Goal: Find specific page/section: Find specific page/section

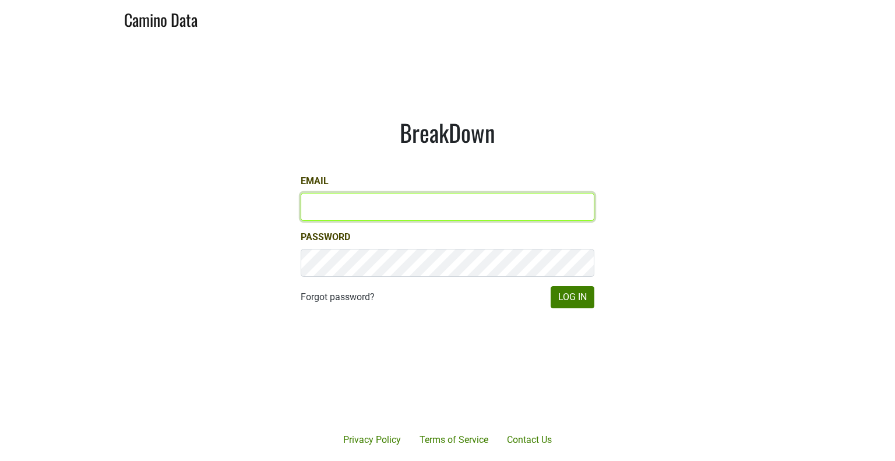
click at [375, 209] on input "Email" at bounding box center [448, 207] width 294 height 28
type input "[PERSON_NAME][EMAIL_ADDRESS][DOMAIN_NAME]"
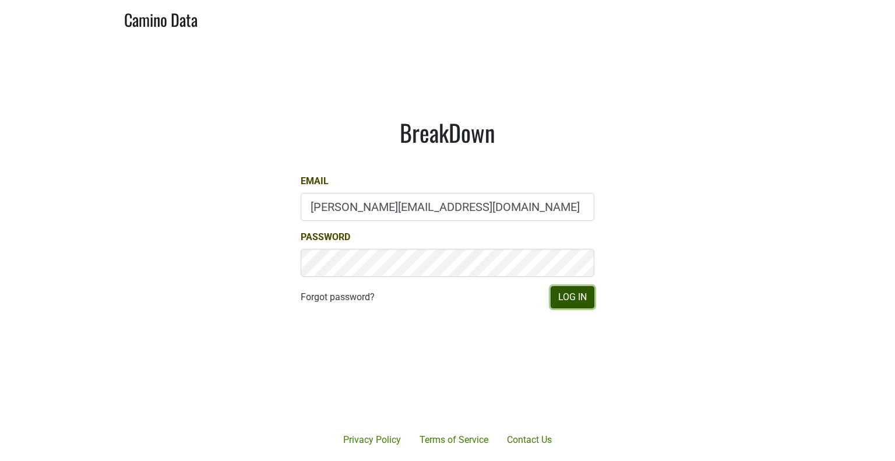
click at [578, 291] on button "Log In" at bounding box center [573, 297] width 44 height 22
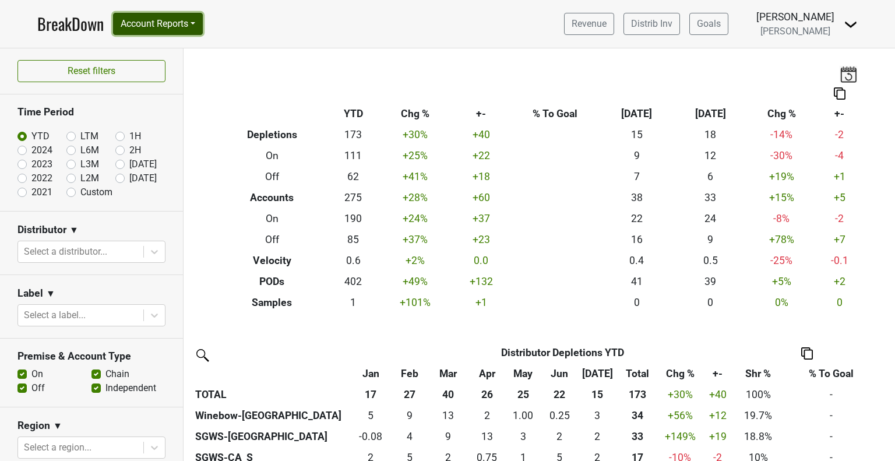
click at [192, 23] on button "Account Reports" at bounding box center [158, 24] width 90 height 22
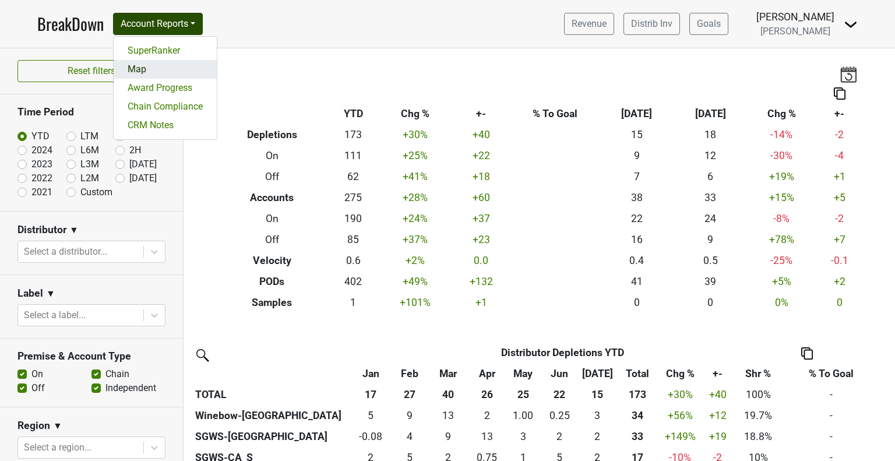
click at [147, 68] on link "Map" at bounding box center [165, 69] width 103 height 19
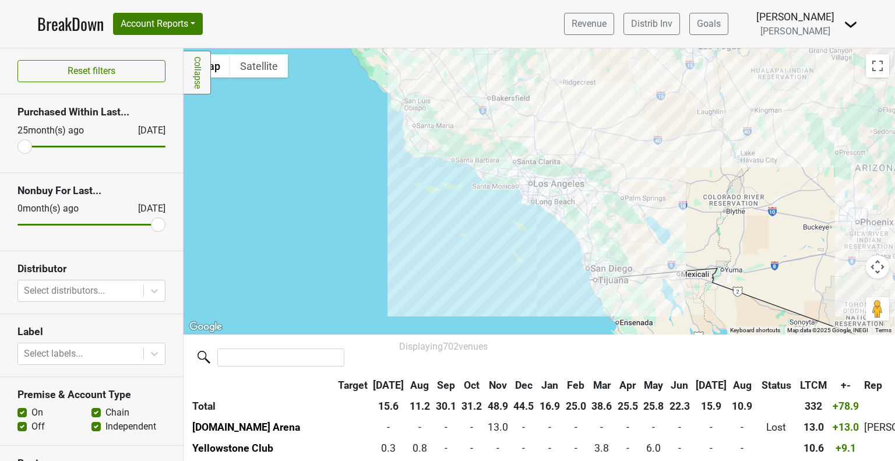
drag, startPoint x: 495, startPoint y: 222, endPoint x: 468, endPoint y: 305, distance: 87.7
click at [468, 305] on div at bounding box center [540, 191] width 712 height 286
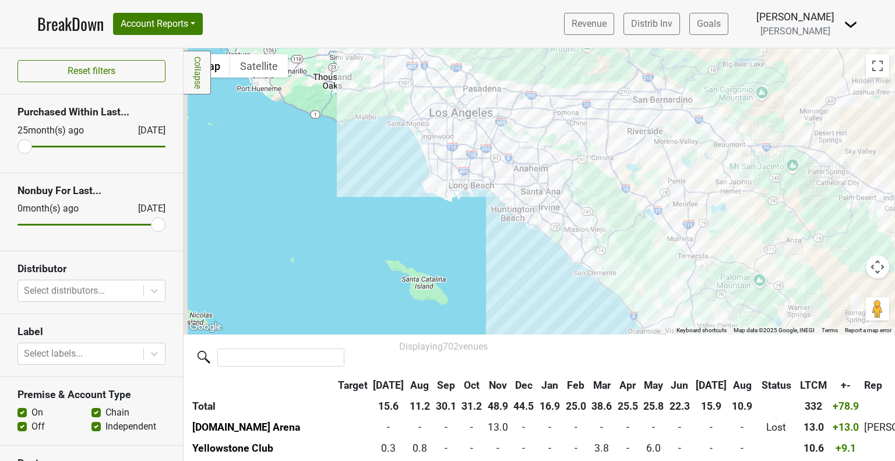
drag, startPoint x: 455, startPoint y: 211, endPoint x: 498, endPoint y: 285, distance: 85.7
click at [498, 285] on div at bounding box center [540, 191] width 712 height 286
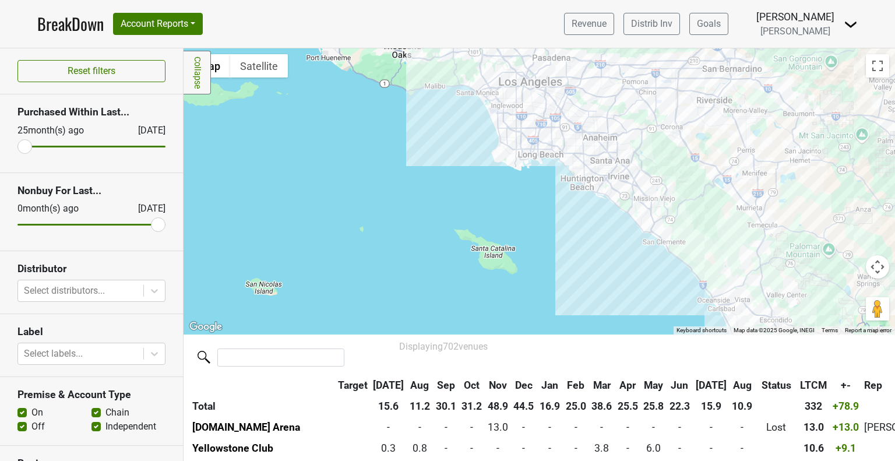
drag, startPoint x: 644, startPoint y: 279, endPoint x: 550, endPoint y: 161, distance: 150.5
click at [550, 161] on div at bounding box center [540, 191] width 712 height 286
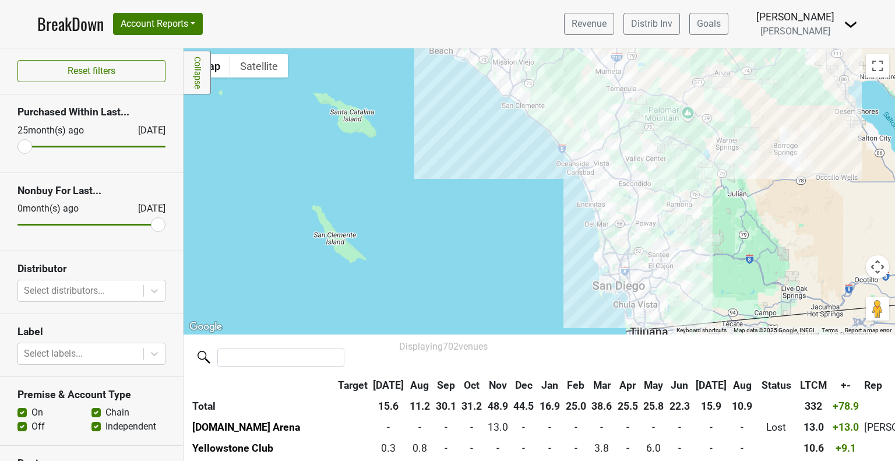
drag, startPoint x: 604, startPoint y: 242, endPoint x: 460, endPoint y: 107, distance: 197.5
click at [460, 107] on div at bounding box center [540, 191] width 712 height 286
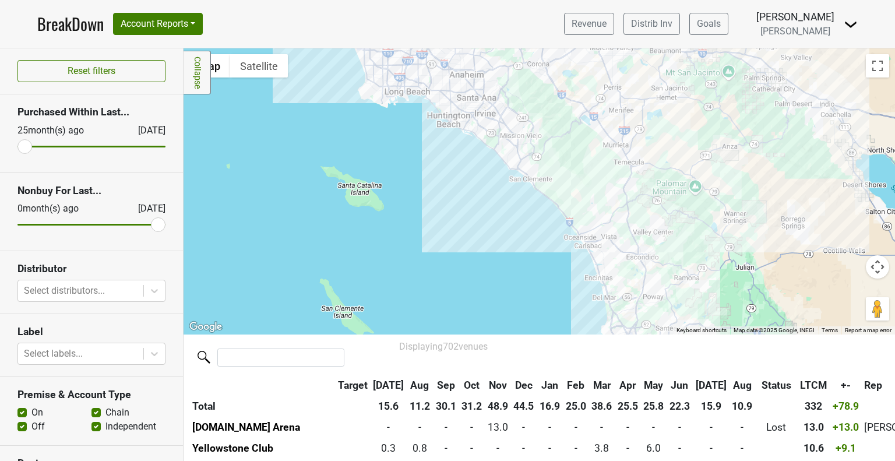
drag, startPoint x: 511, startPoint y: 230, endPoint x: 516, endPoint y: 302, distance: 71.9
click at [516, 302] on div at bounding box center [540, 191] width 712 height 286
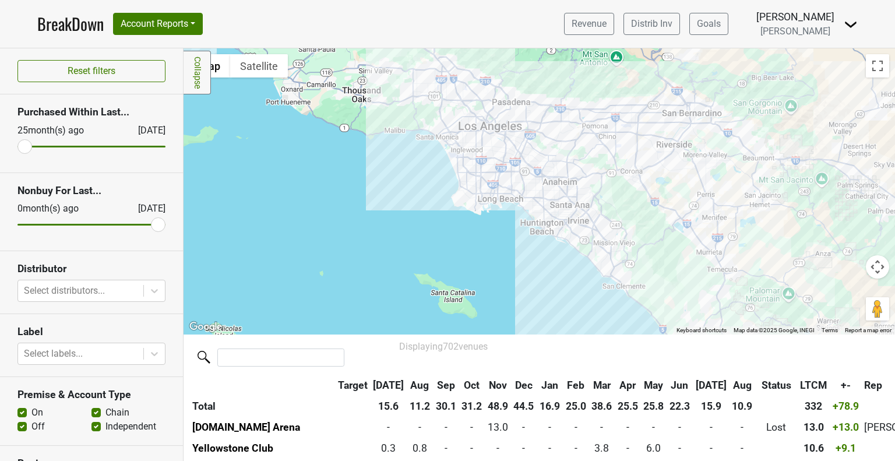
drag, startPoint x: 444, startPoint y: 177, endPoint x: 537, endPoint y: 286, distance: 143.4
click at [537, 286] on div at bounding box center [540, 191] width 712 height 286
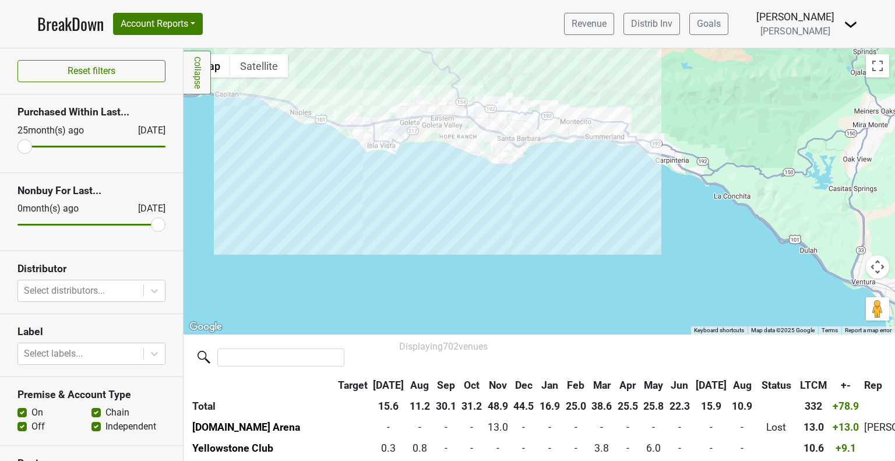
drag, startPoint x: 520, startPoint y: 133, endPoint x: 611, endPoint y: 209, distance: 118.3
click at [611, 209] on div at bounding box center [540, 191] width 712 height 286
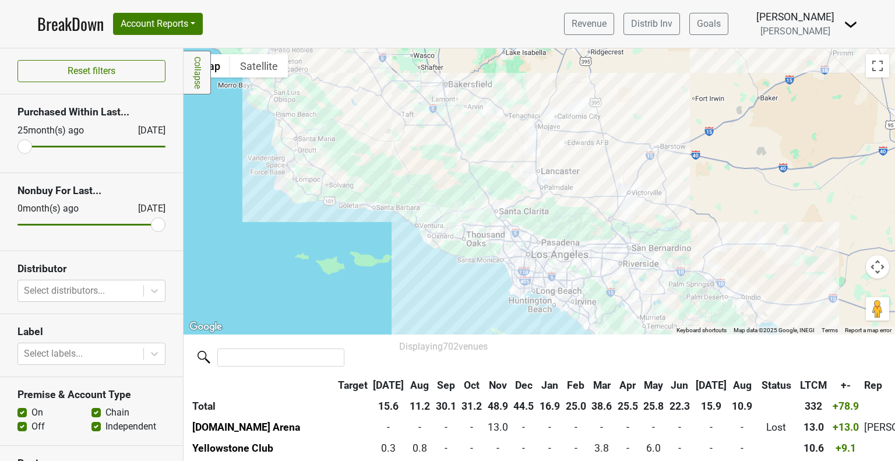
drag, startPoint x: 328, startPoint y: 179, endPoint x: 348, endPoint y: 217, distance: 43.3
click at [348, 217] on div at bounding box center [540, 191] width 712 height 286
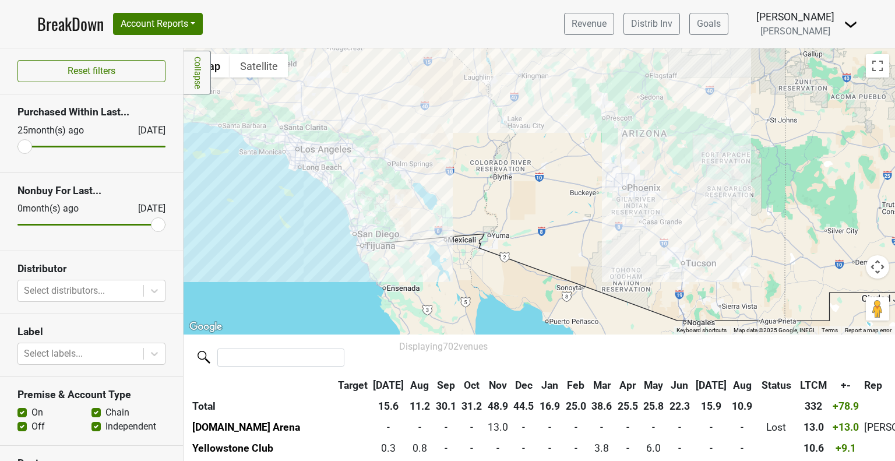
drag, startPoint x: 700, startPoint y: 266, endPoint x: 594, endPoint y: 249, distance: 107.3
click at [594, 249] on div at bounding box center [540, 191] width 712 height 286
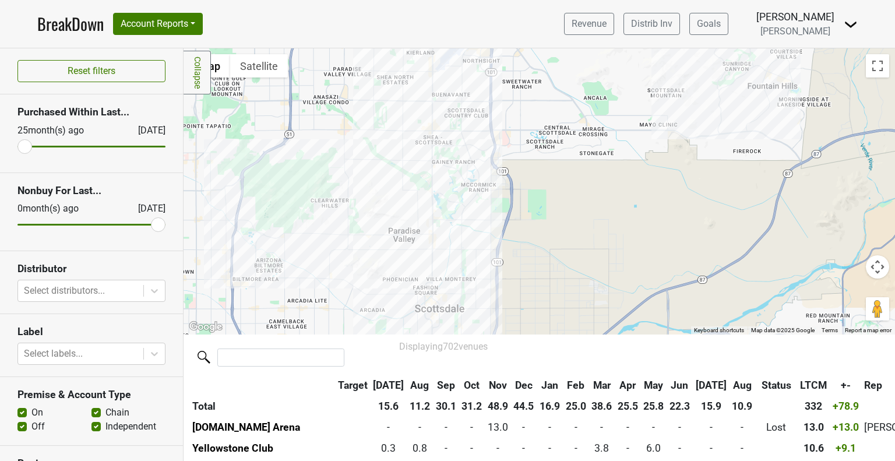
click at [418, 291] on div at bounding box center [540, 191] width 712 height 286
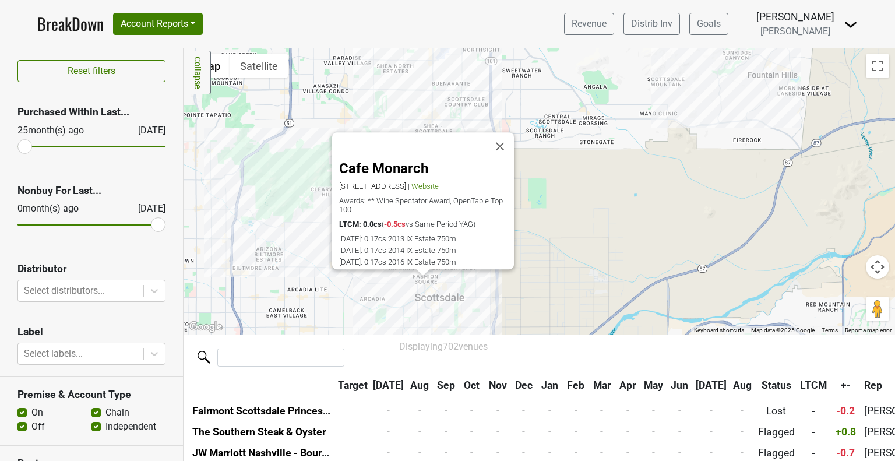
scroll to position [11311, 0]
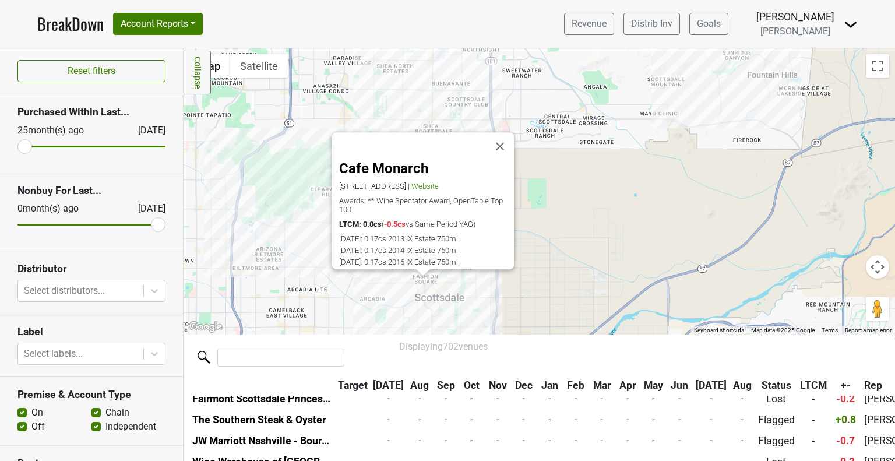
click at [533, 256] on div "Cafe Monarch 6939 E 1st Ave, Scottsdale, AZ 85251 | Website Awards: ** Wine Spe…" at bounding box center [540, 191] width 712 height 286
click at [503, 139] on button "Close" at bounding box center [500, 146] width 28 height 28
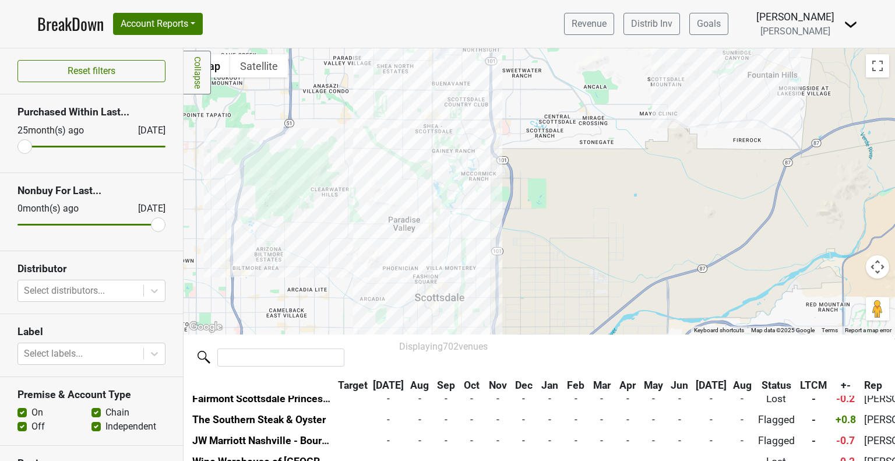
click at [742, 116] on div at bounding box center [540, 191] width 712 height 286
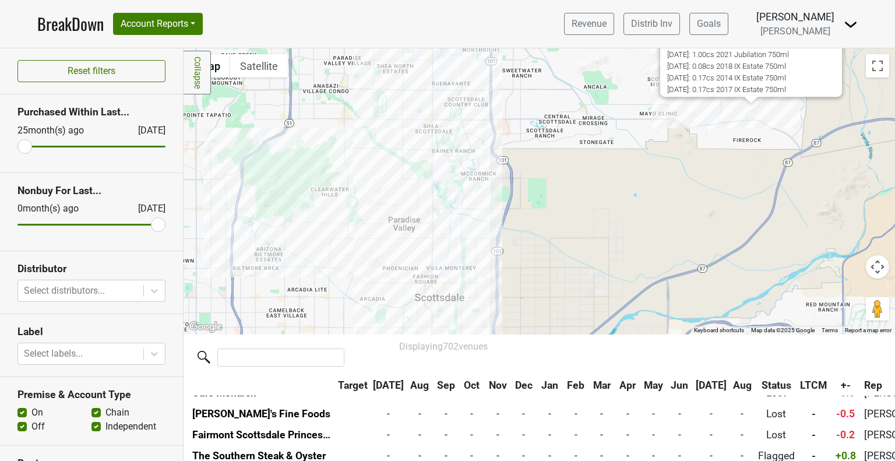
scroll to position [11269, 0]
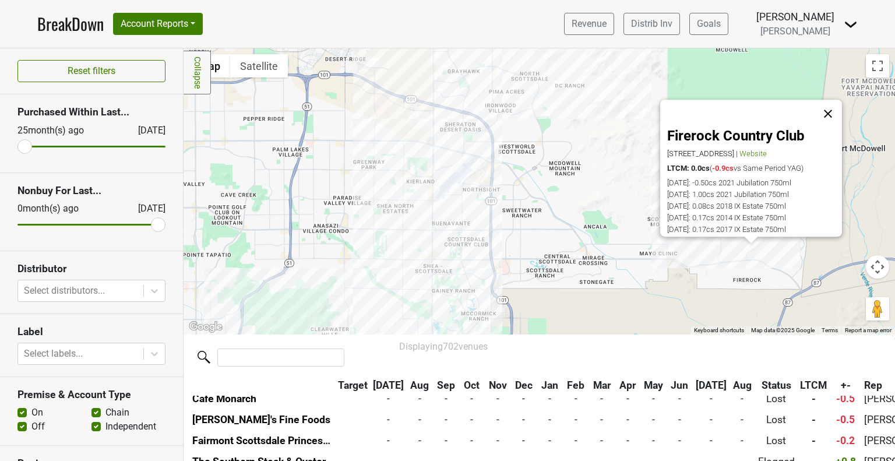
click at [824, 100] on button "Close" at bounding box center [828, 114] width 28 height 28
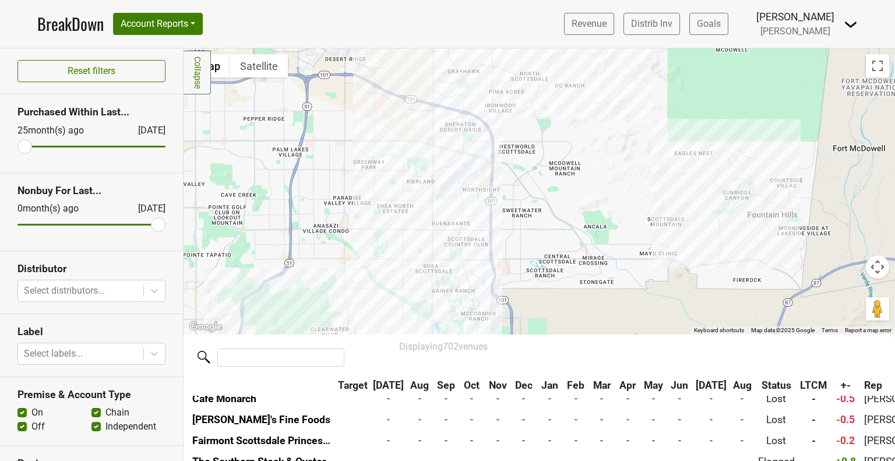
click at [460, 158] on div at bounding box center [540, 191] width 712 height 286
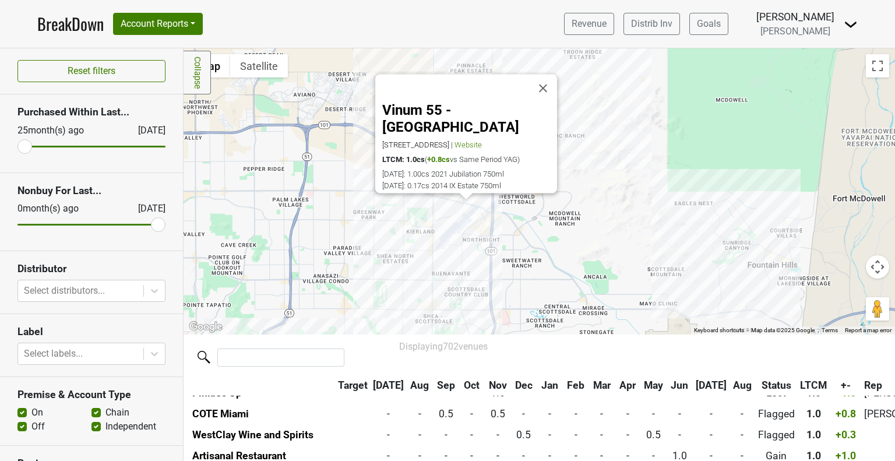
scroll to position [1681, 0]
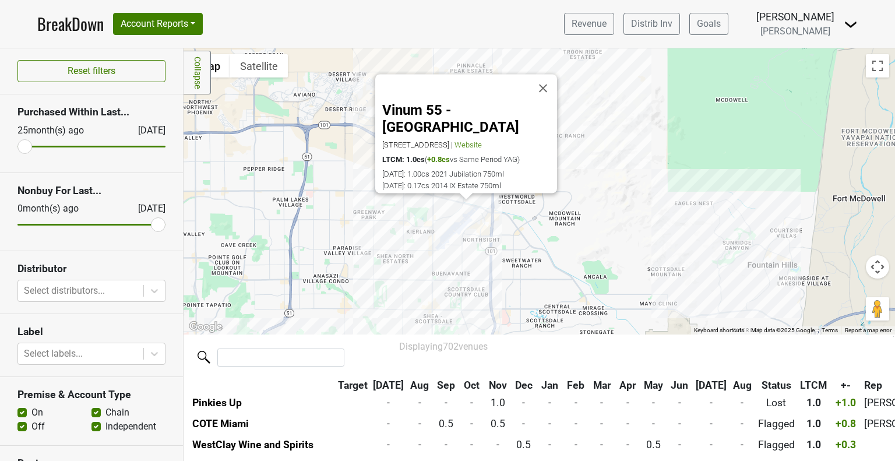
click at [426, 209] on div "Vinum 55 - Scottsdale 15220 N 78th Way, Scottsdale, AZ 85260 | Website LTCM: 1.…" at bounding box center [540, 191] width 712 height 286
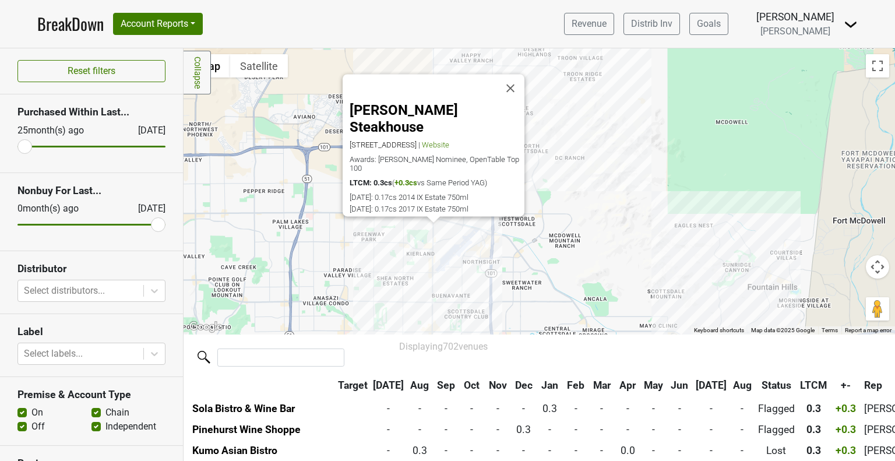
scroll to position [5541, 0]
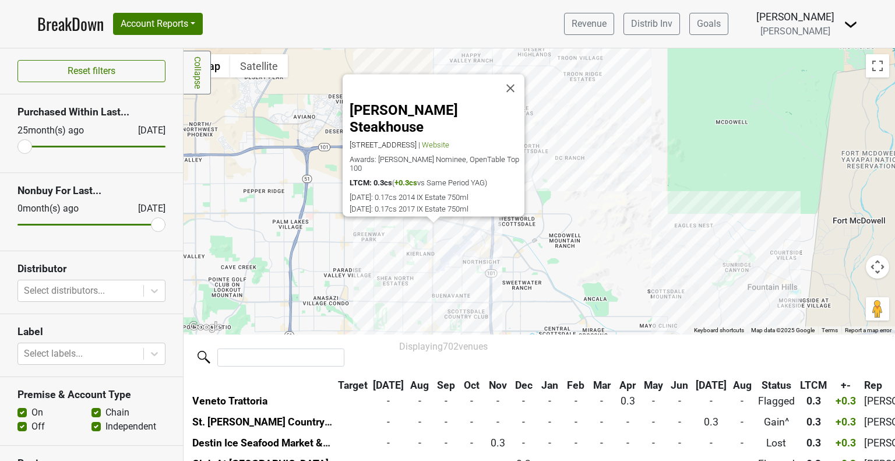
click at [419, 231] on div "Dominick's Steakhouse 15169 N Scottsdale Rd, Scottsdale, AZ 85254 | Website Awa…" at bounding box center [540, 191] width 712 height 286
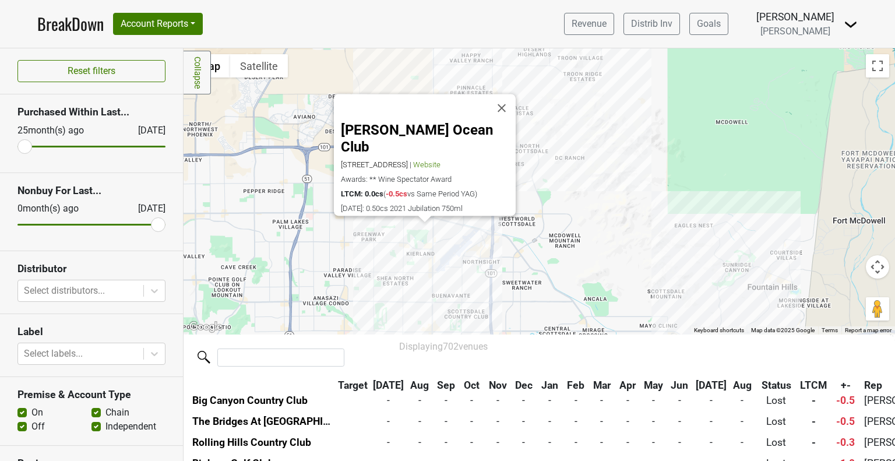
scroll to position [11248, 0]
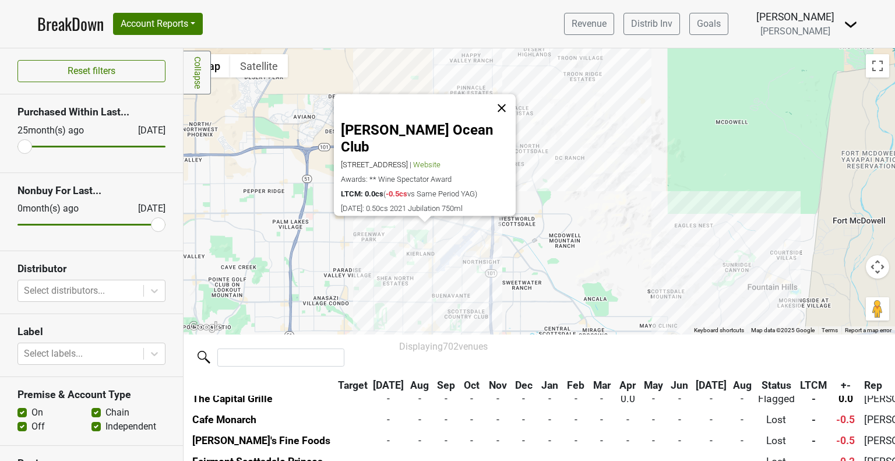
click at [501, 107] on button "Close" at bounding box center [502, 108] width 28 height 28
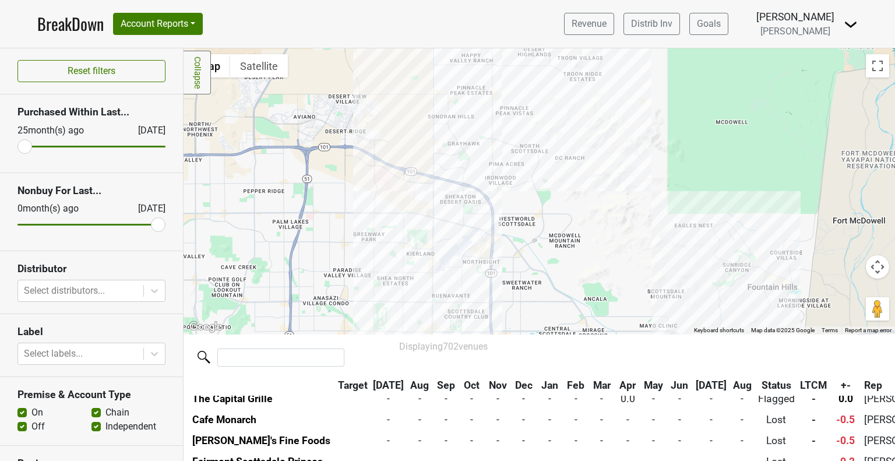
click at [509, 123] on div at bounding box center [540, 191] width 712 height 286
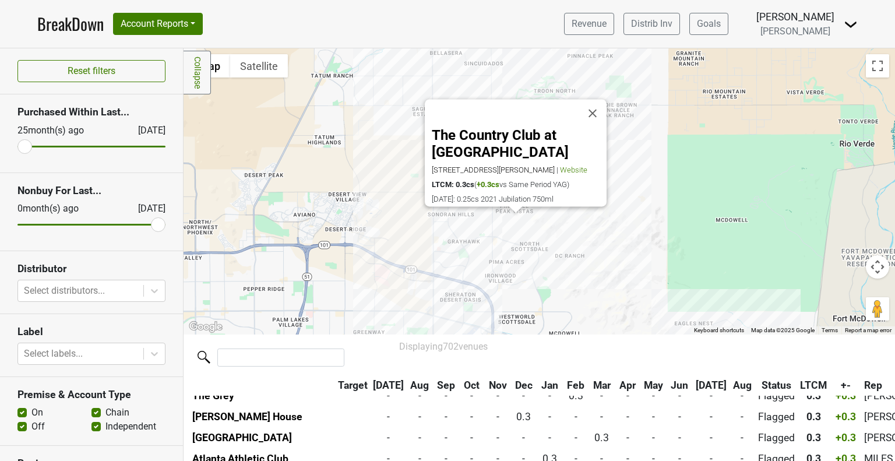
scroll to position [5814, 0]
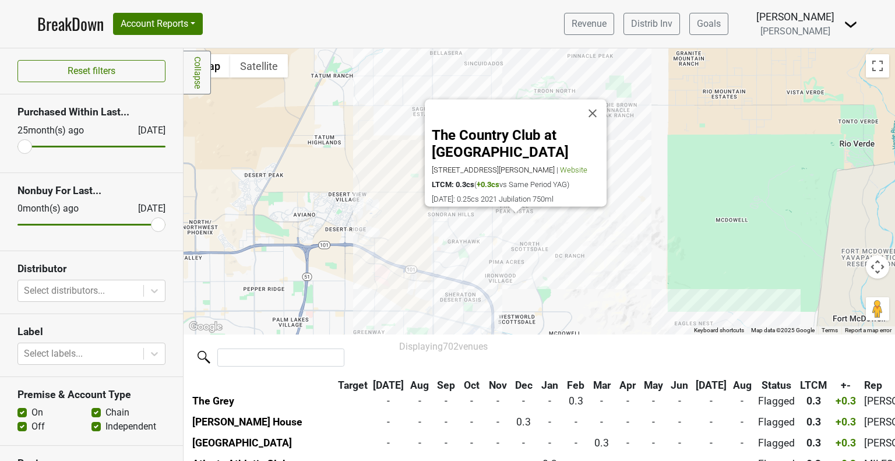
click at [488, 228] on div "The Country Club at DC Ranch 9290 E Thompson Peak Pkwy, Unit 1, Scottsdale, AZ …" at bounding box center [540, 191] width 712 height 286
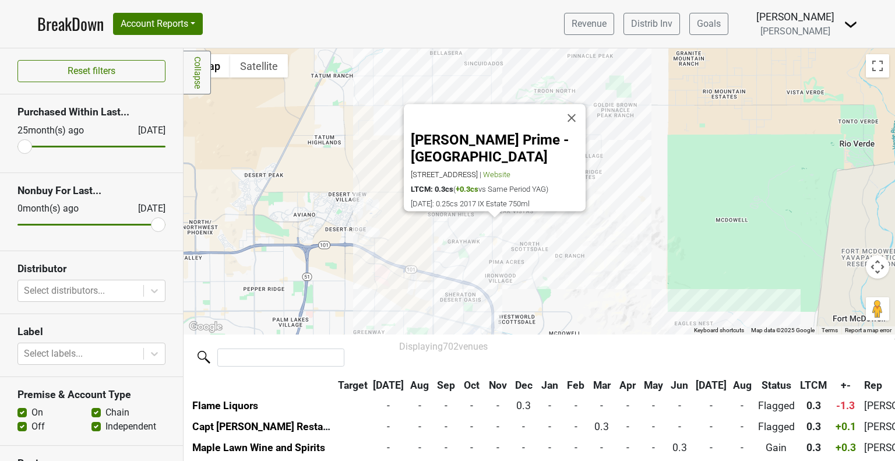
scroll to position [5562, 0]
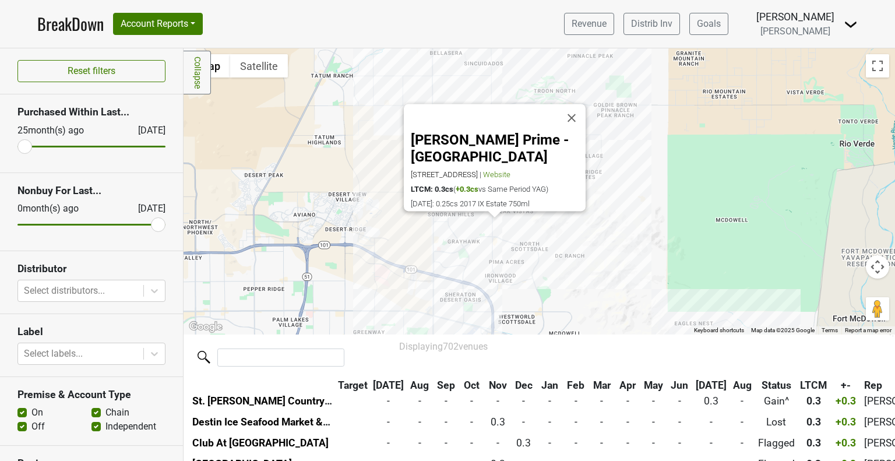
click at [539, 262] on div "Fleming's Prime - Scottsdale 20753 N Pima Rd, Scottsdale, AZ 85255 | Website LT…" at bounding box center [540, 191] width 712 height 286
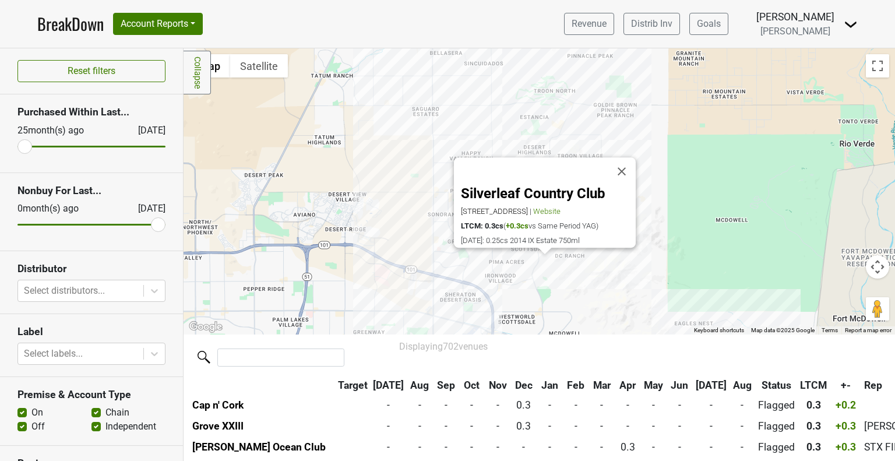
scroll to position [6464, 0]
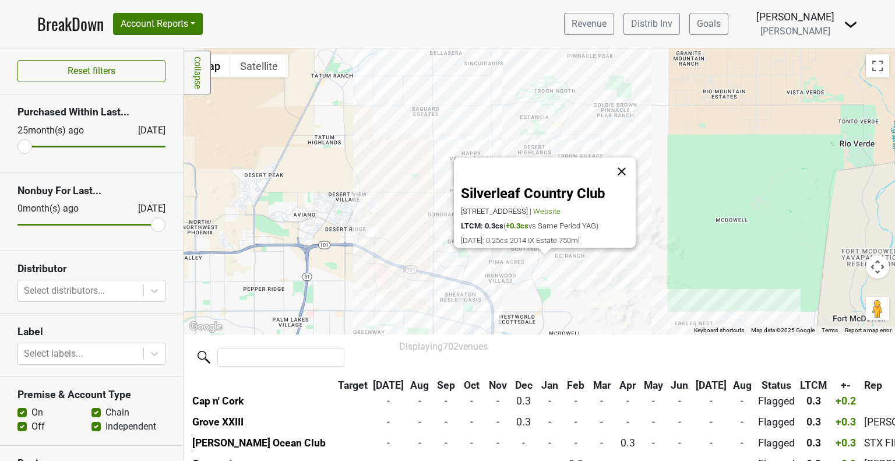
click at [621, 157] on button "Close" at bounding box center [622, 171] width 28 height 28
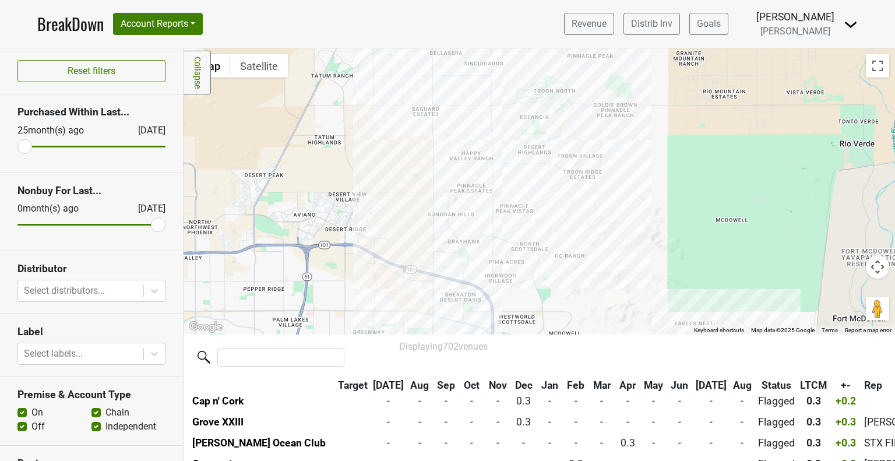
click at [618, 76] on div at bounding box center [540, 191] width 712 height 286
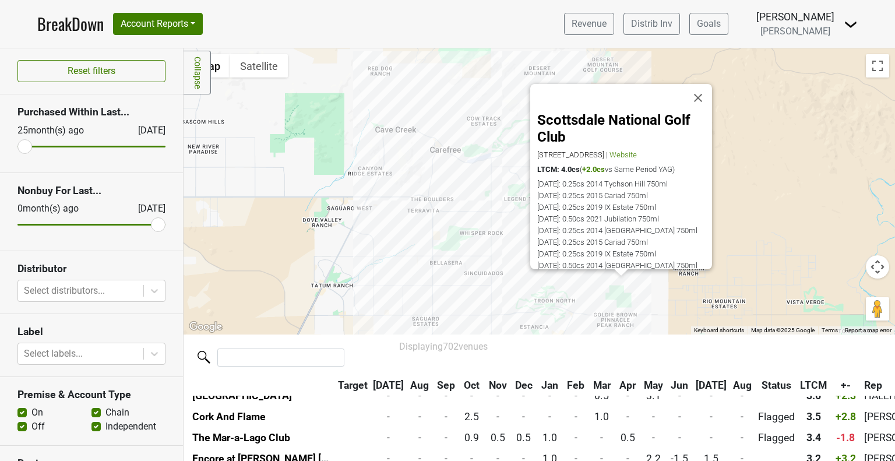
scroll to position [254, 0]
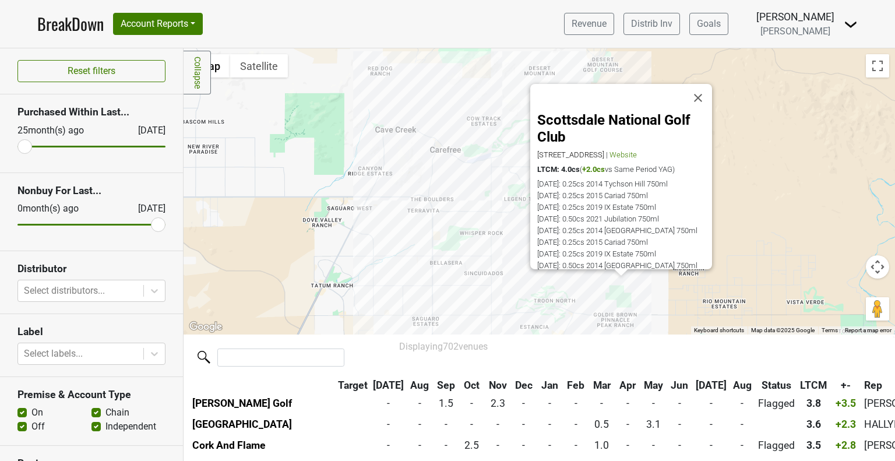
click at [532, 300] on div "Scottsdale National Golf Club 29001 N 122nd St, Scottsdale, AZ 85262 | Website …" at bounding box center [540, 191] width 712 height 286
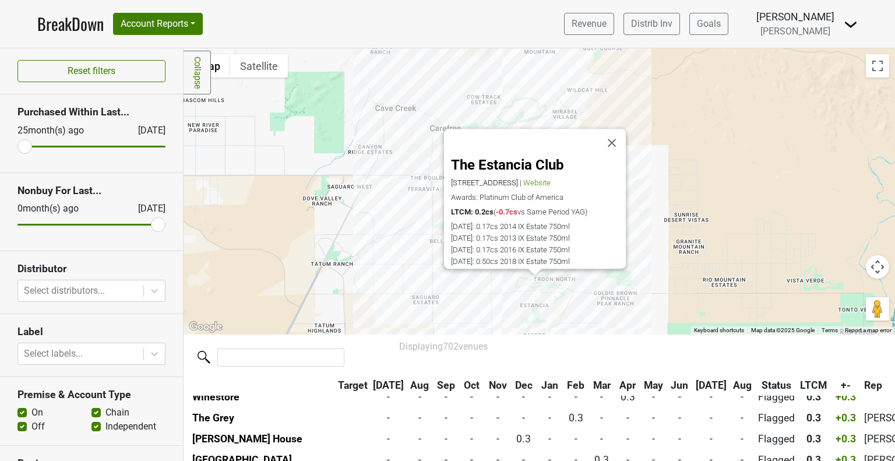
scroll to position [7472, 0]
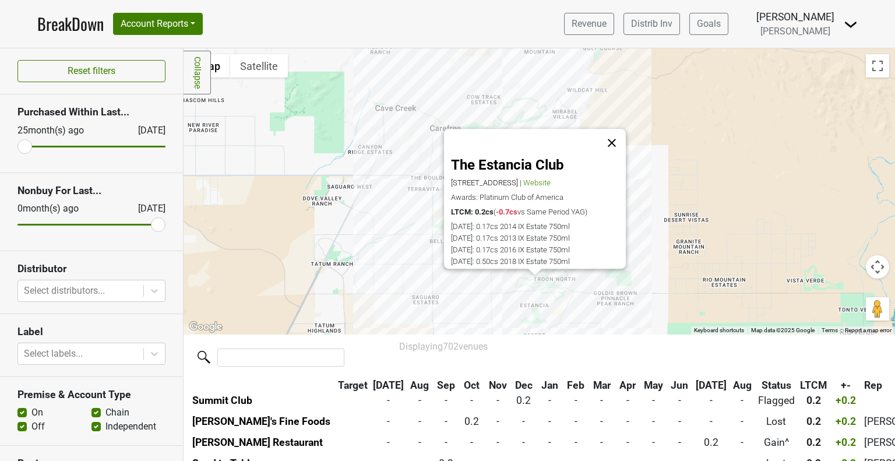
click at [611, 132] on button "Close" at bounding box center [612, 143] width 28 height 28
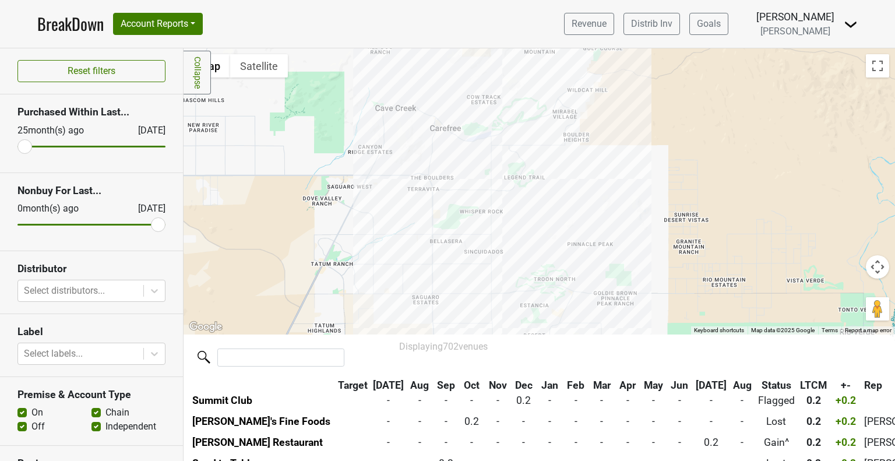
click at [434, 221] on div at bounding box center [540, 191] width 712 height 286
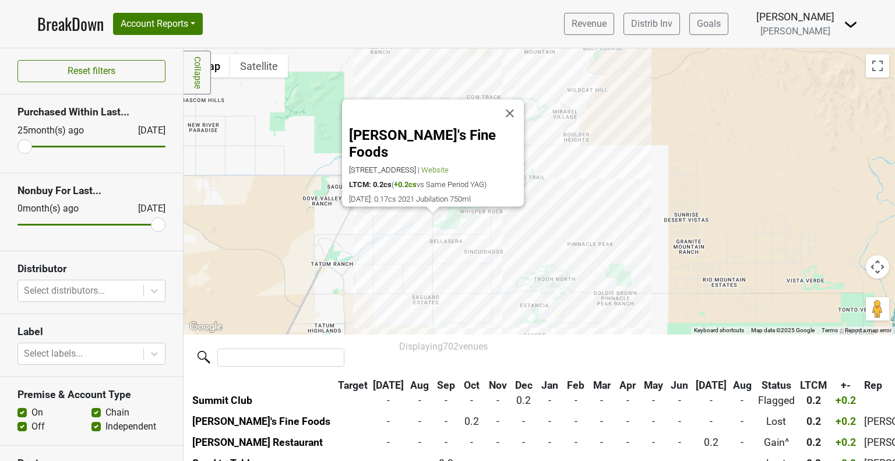
scroll to position [7534, 0]
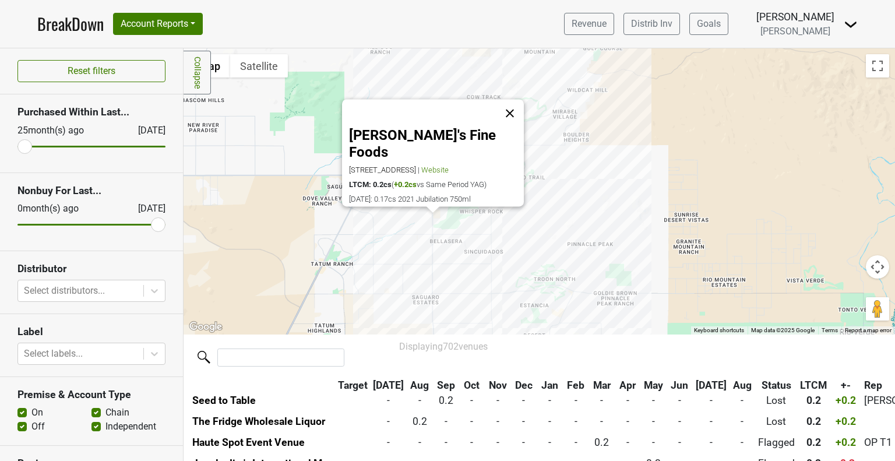
click at [508, 114] on button "Close" at bounding box center [510, 113] width 28 height 28
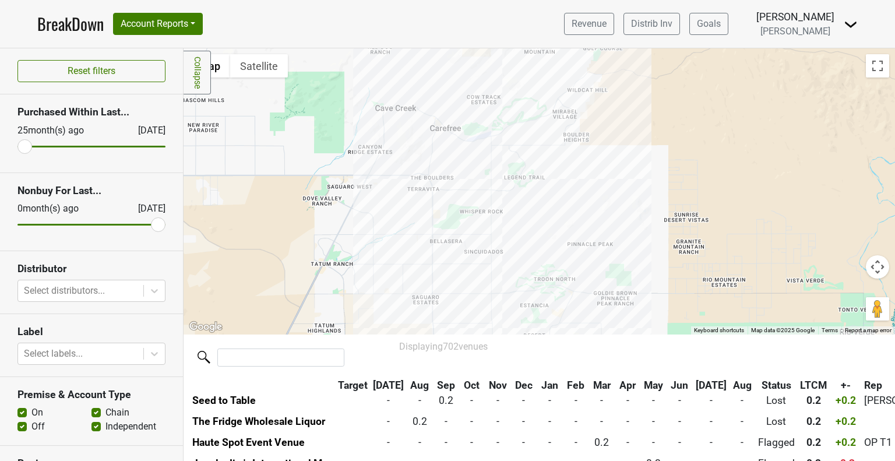
click at [431, 102] on div at bounding box center [540, 191] width 712 height 286
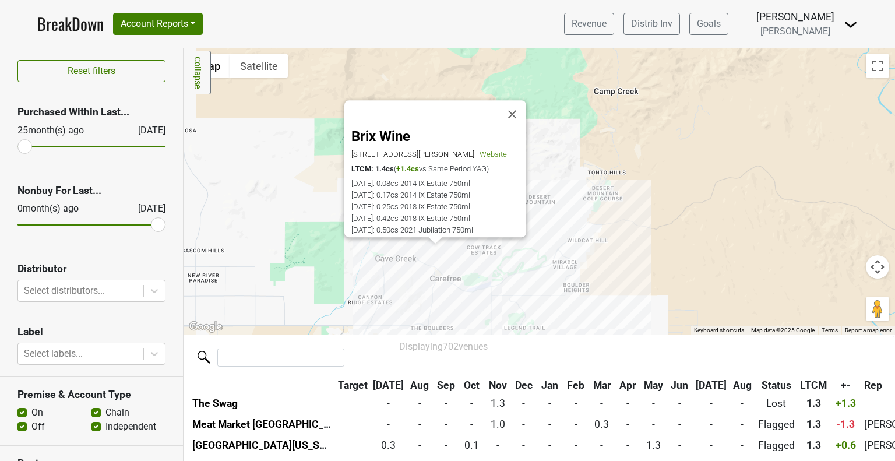
scroll to position [1135, 0]
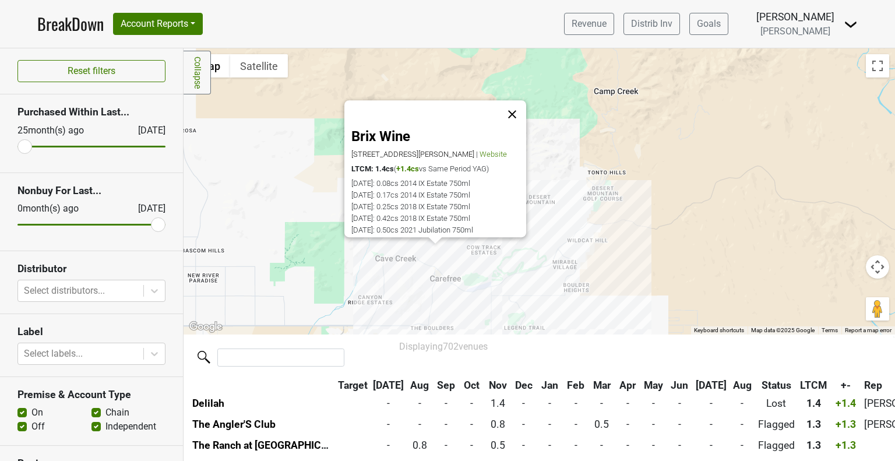
click at [512, 100] on button "Close" at bounding box center [512, 114] width 28 height 28
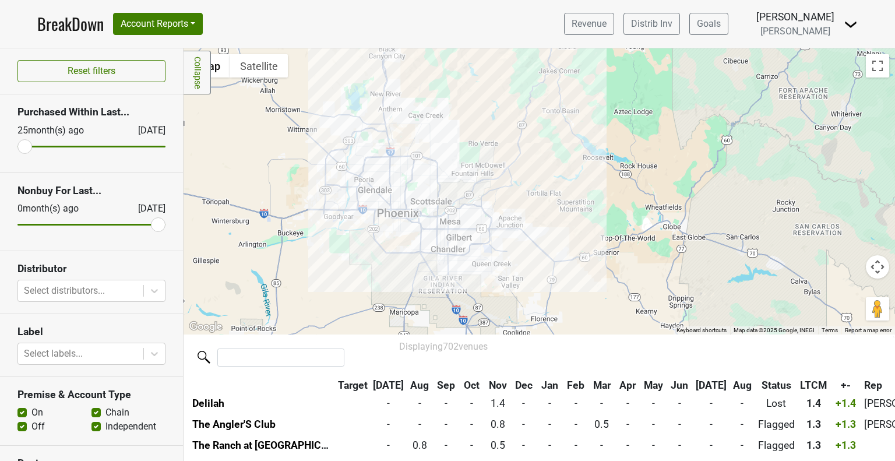
drag, startPoint x: 385, startPoint y: 261, endPoint x: 371, endPoint y: 125, distance: 135.9
click at [371, 125] on div at bounding box center [540, 191] width 712 height 286
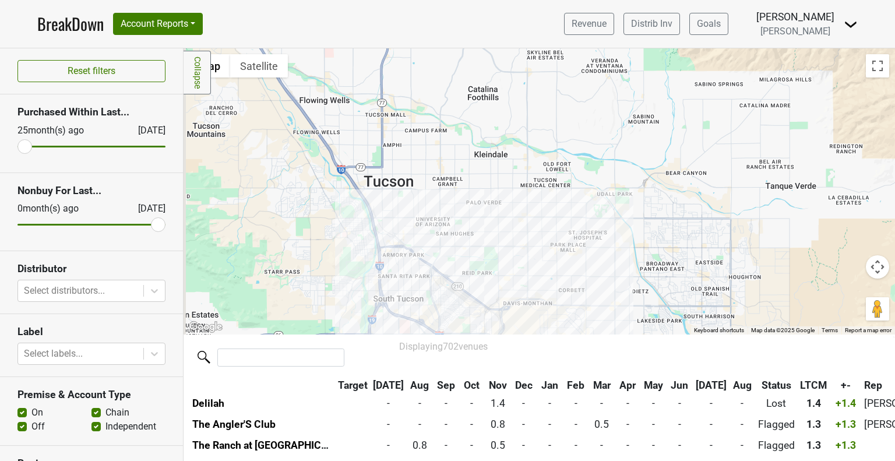
click at [496, 233] on div at bounding box center [540, 191] width 712 height 286
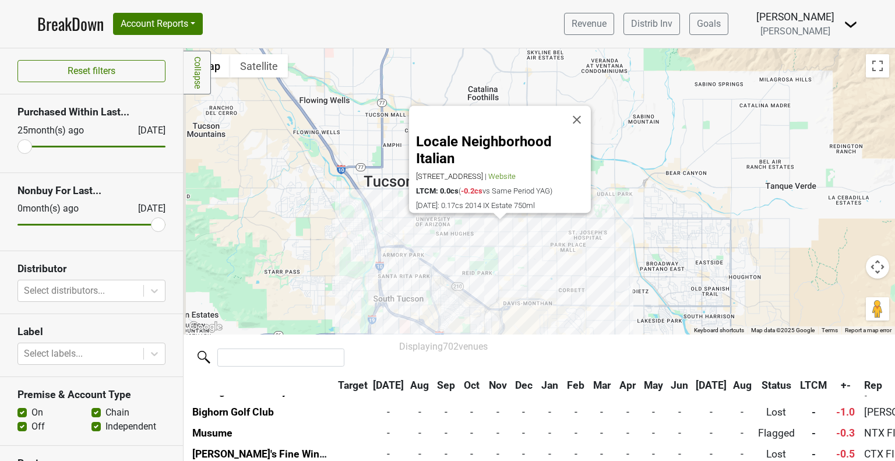
scroll to position [13178, 0]
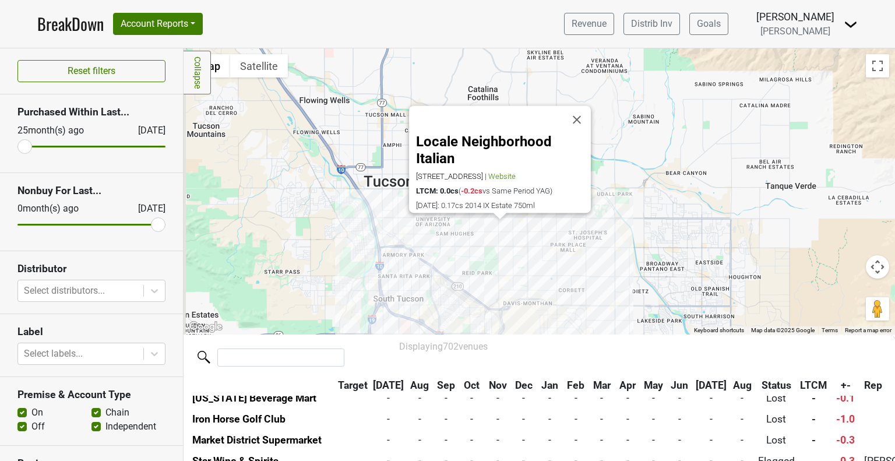
click at [400, 233] on div "Locale Neighborhood Italian 60 N Alvernon Way, Tucson, AZ 85711 | Website LTCM:…" at bounding box center [540, 191] width 712 height 286
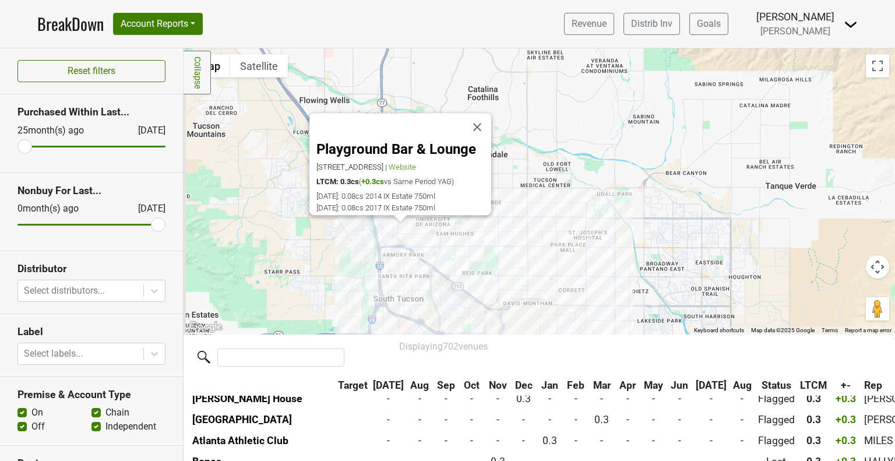
scroll to position [5844, 0]
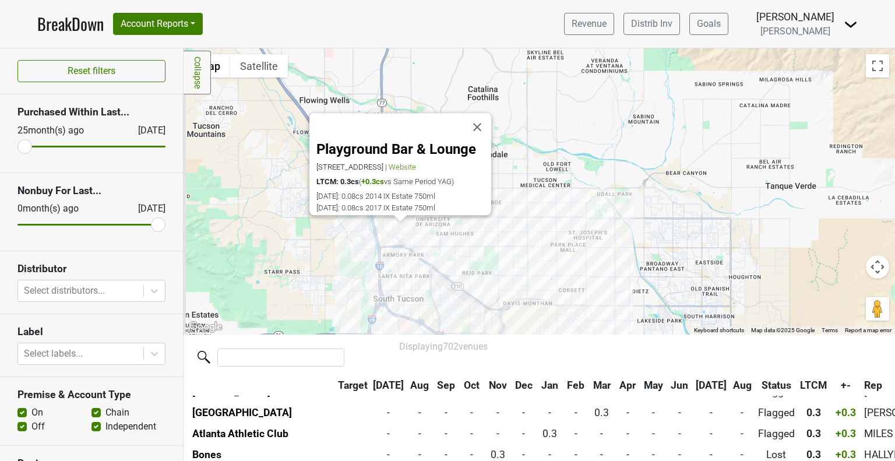
click at [550, 332] on div "Playground Bar & Lounge 278 E Congress St, Tucson, AZ 85701 | Website LTCM: 0.3…" at bounding box center [540, 191] width 712 height 286
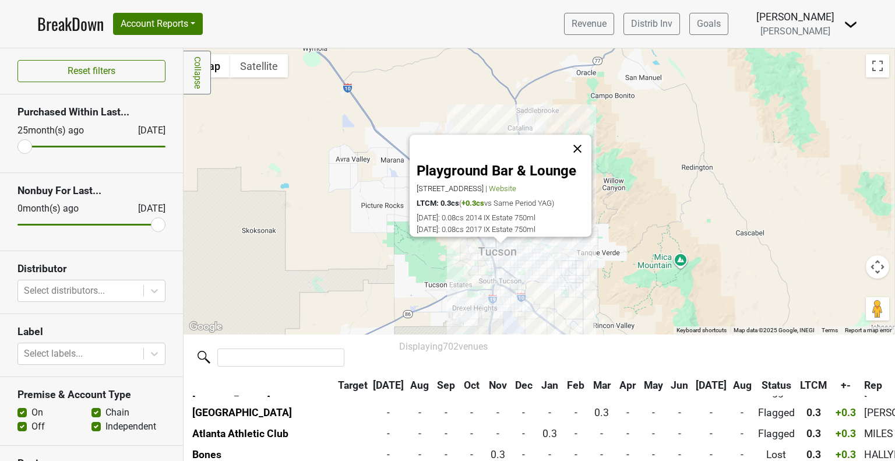
click at [574, 137] on button "Close" at bounding box center [578, 149] width 28 height 28
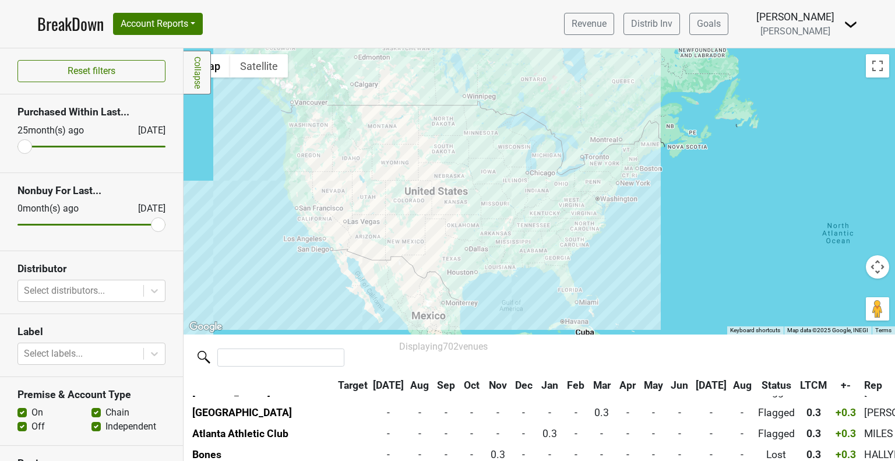
drag, startPoint x: 536, startPoint y: 153, endPoint x: 307, endPoint y: 179, distance: 229.9
click at [307, 179] on div at bounding box center [540, 191] width 712 height 286
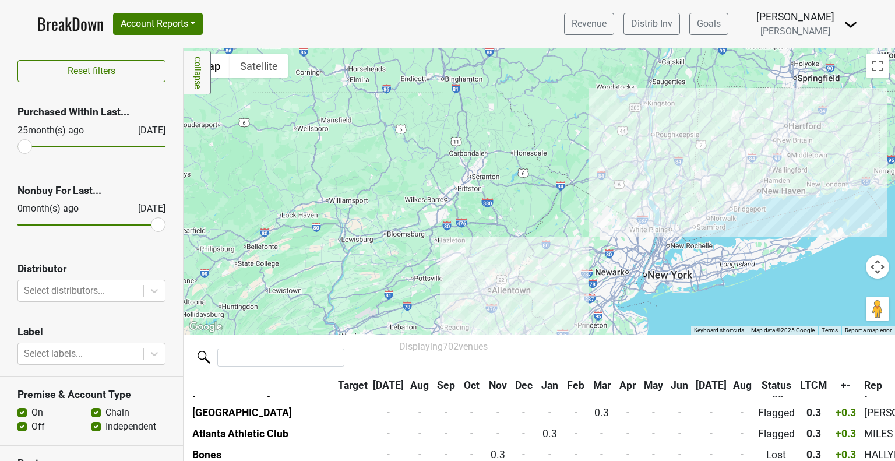
drag, startPoint x: 790, startPoint y: 129, endPoint x: 566, endPoint y: 130, distance: 224.4
click at [566, 130] on div at bounding box center [540, 191] width 712 height 286
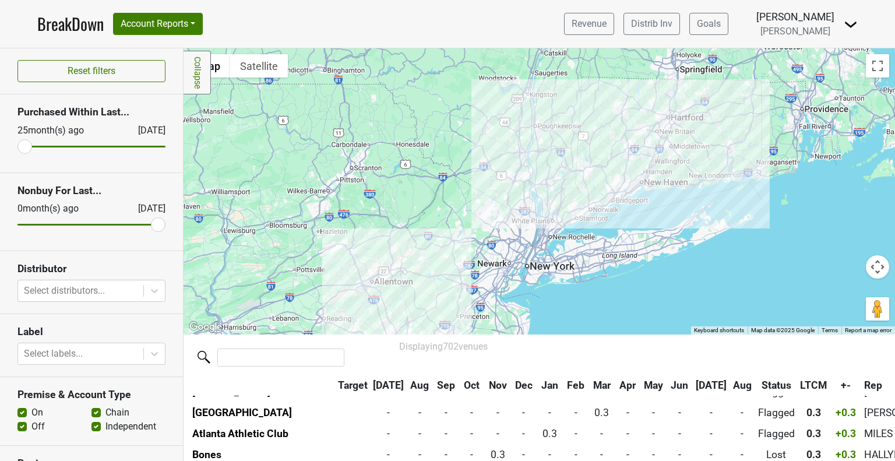
drag, startPoint x: 646, startPoint y: 166, endPoint x: 527, endPoint y: 157, distance: 118.6
click at [527, 157] on div at bounding box center [540, 191] width 712 height 286
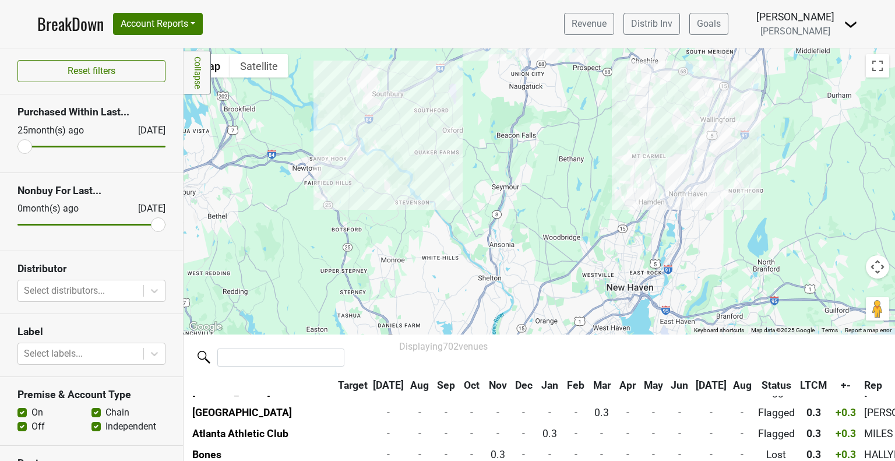
drag, startPoint x: 728, startPoint y: 133, endPoint x: 520, endPoint y: 197, distance: 217.7
click at [520, 197] on div at bounding box center [540, 191] width 712 height 286
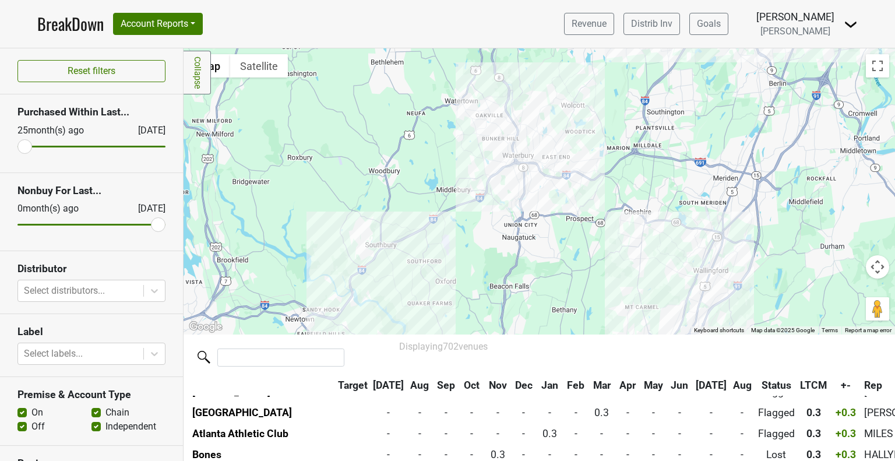
drag, startPoint x: 681, startPoint y: 100, endPoint x: 676, endPoint y: 254, distance: 153.3
click at [676, 254] on div at bounding box center [540, 191] width 712 height 286
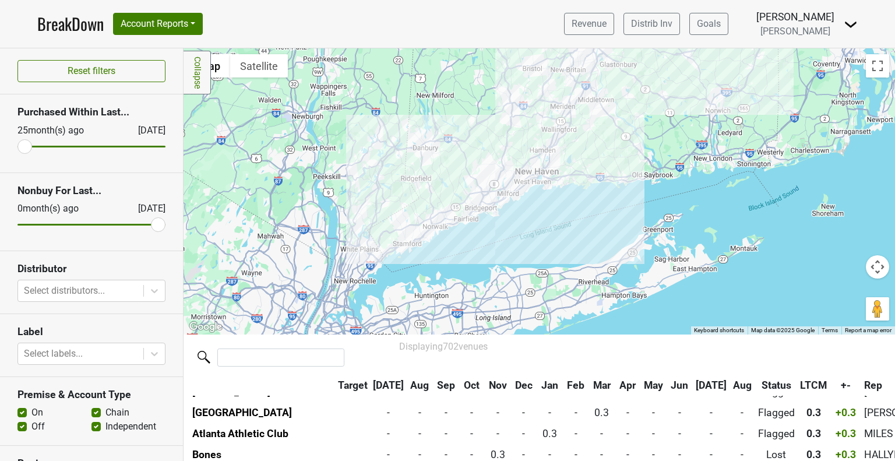
drag, startPoint x: 429, startPoint y: 248, endPoint x: 435, endPoint y: 180, distance: 68.5
click at [435, 180] on div at bounding box center [540, 191] width 712 height 286
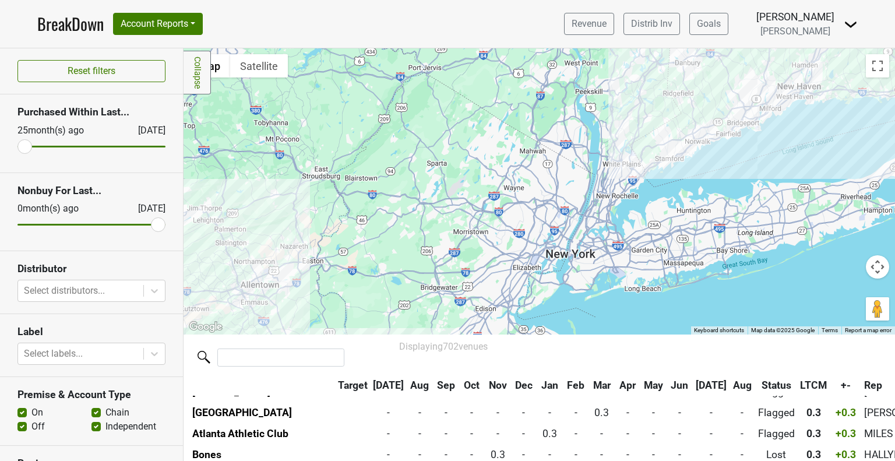
drag, startPoint x: 428, startPoint y: 259, endPoint x: 692, endPoint y: 175, distance: 276.6
click at [692, 175] on div at bounding box center [540, 191] width 712 height 286
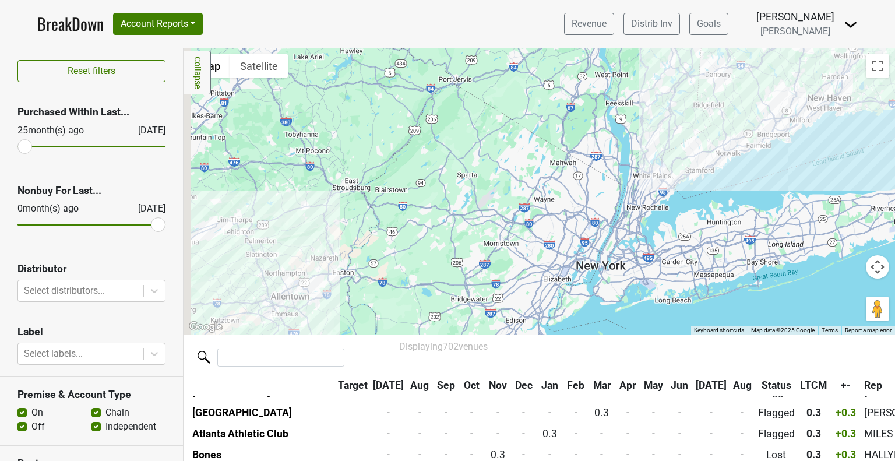
drag, startPoint x: 490, startPoint y: 197, endPoint x: 522, endPoint y: 210, distance: 35.1
click at [522, 210] on div at bounding box center [540, 191] width 712 height 286
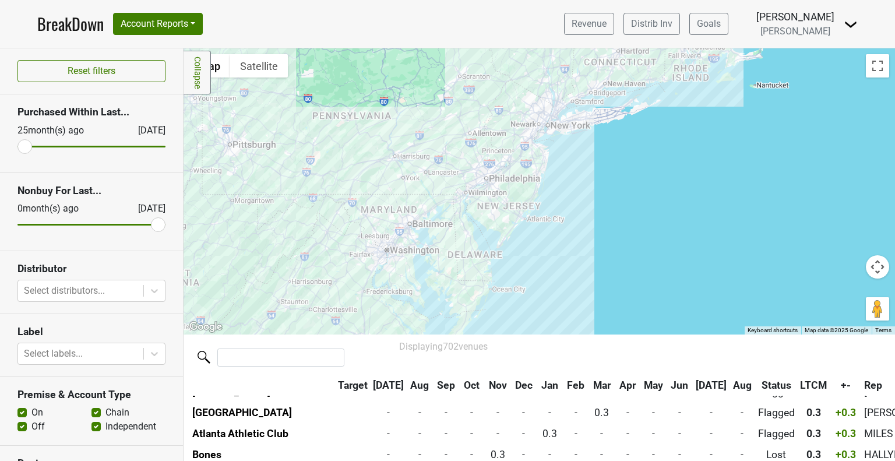
drag, startPoint x: 443, startPoint y: 253, endPoint x: 443, endPoint y: 152, distance: 100.8
click at [443, 152] on div at bounding box center [540, 191] width 712 height 286
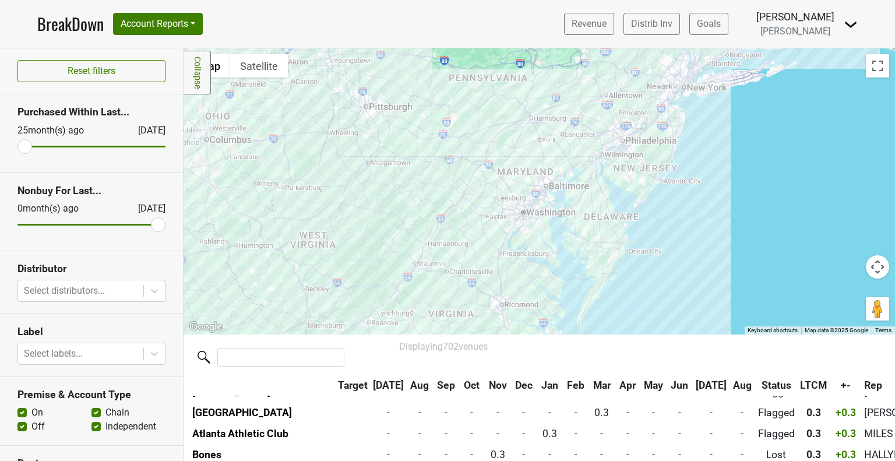
drag, startPoint x: 319, startPoint y: 306, endPoint x: 462, endPoint y: 262, distance: 149.5
click at [462, 262] on div at bounding box center [540, 191] width 712 height 286
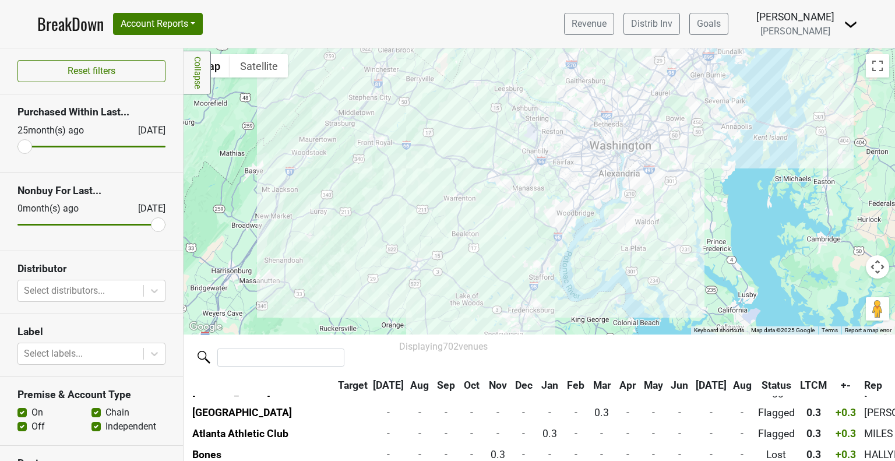
drag, startPoint x: 488, startPoint y: 266, endPoint x: 485, endPoint y: 164, distance: 102.0
click at [485, 164] on div at bounding box center [540, 191] width 712 height 286
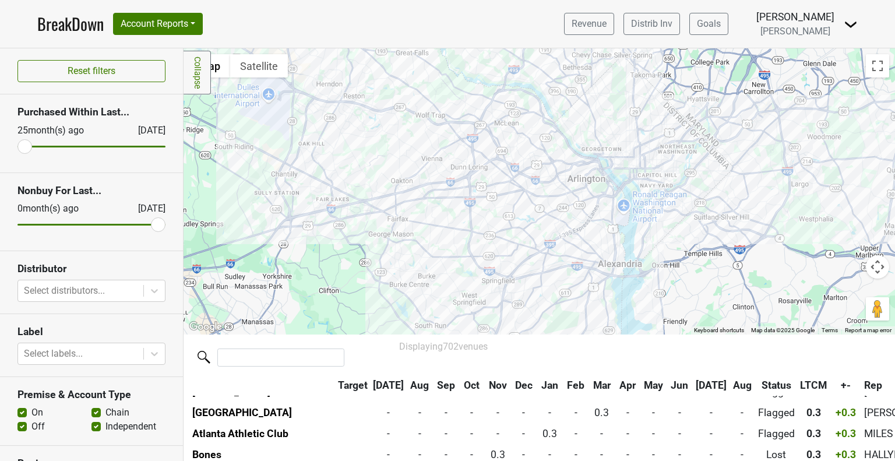
drag, startPoint x: 621, startPoint y: 133, endPoint x: 634, endPoint y: 93, distance: 42.6
click at [634, 93] on div at bounding box center [540, 191] width 712 height 286
click at [681, 117] on div at bounding box center [540, 191] width 712 height 286
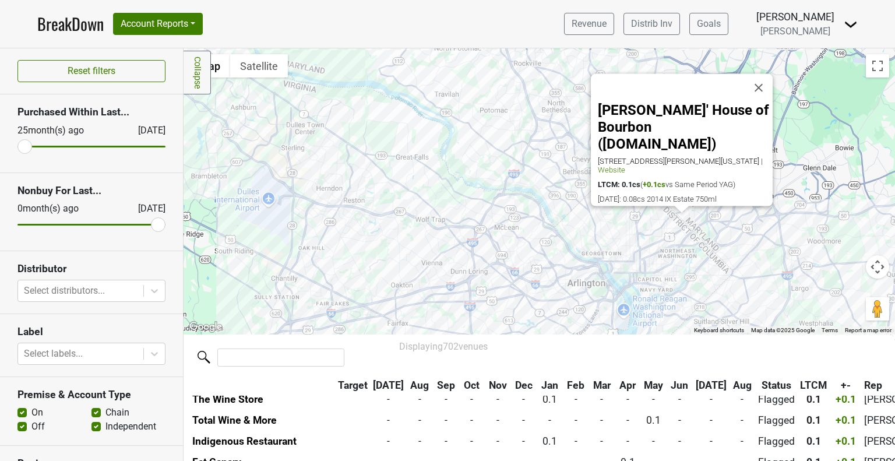
scroll to position [8919, 0]
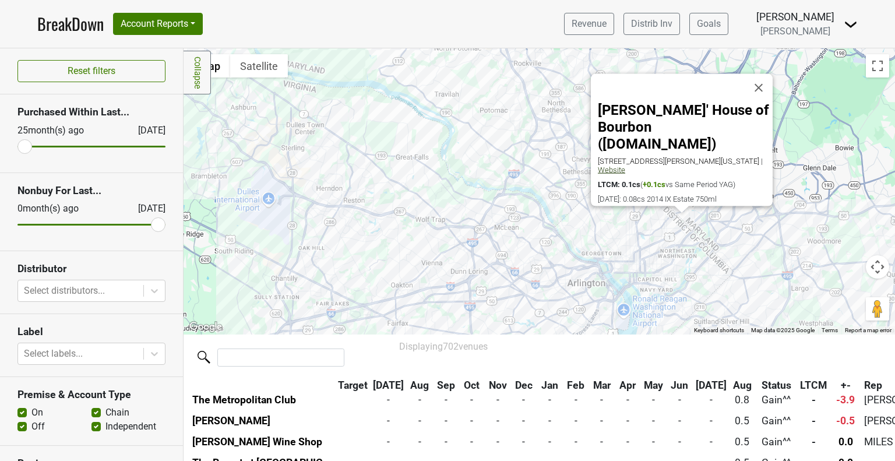
click at [604, 166] on span "Website" at bounding box center [611, 170] width 27 height 9
click at [759, 98] on button "Close" at bounding box center [759, 87] width 28 height 28
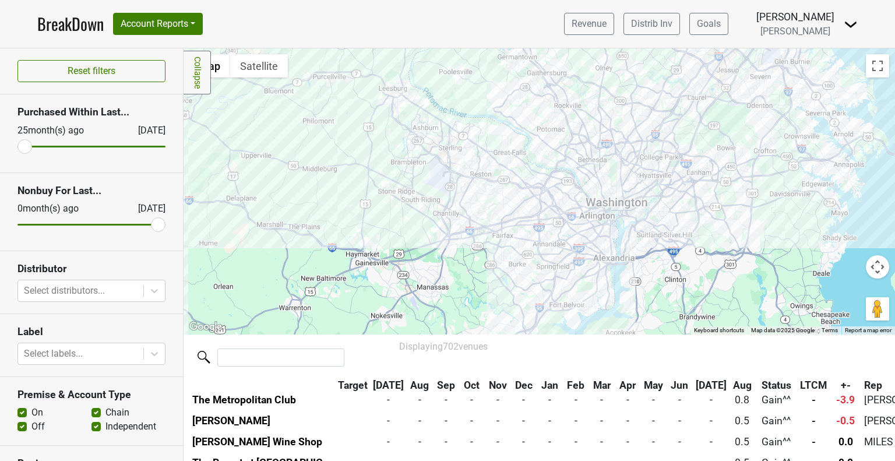
drag, startPoint x: 654, startPoint y: 277, endPoint x: 648, endPoint y: 216, distance: 61.5
click at [648, 216] on div at bounding box center [540, 191] width 712 height 286
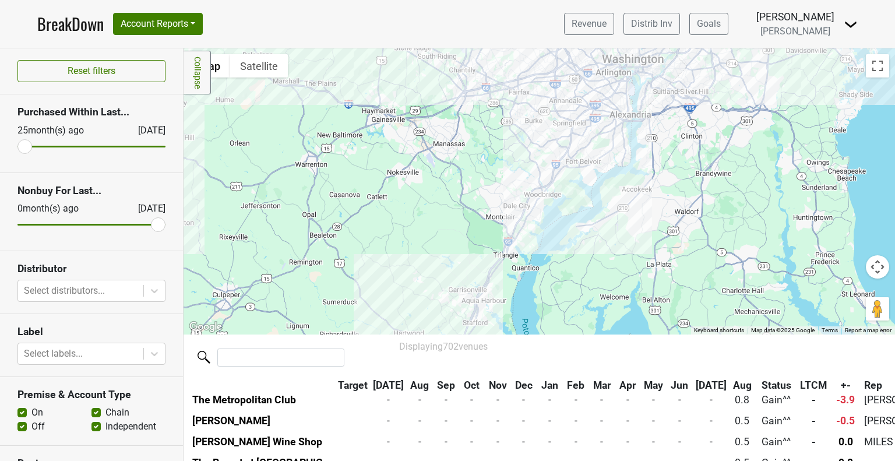
drag, startPoint x: 748, startPoint y: 220, endPoint x: 764, endPoint y: 76, distance: 144.9
click at [764, 76] on div at bounding box center [540, 191] width 712 height 286
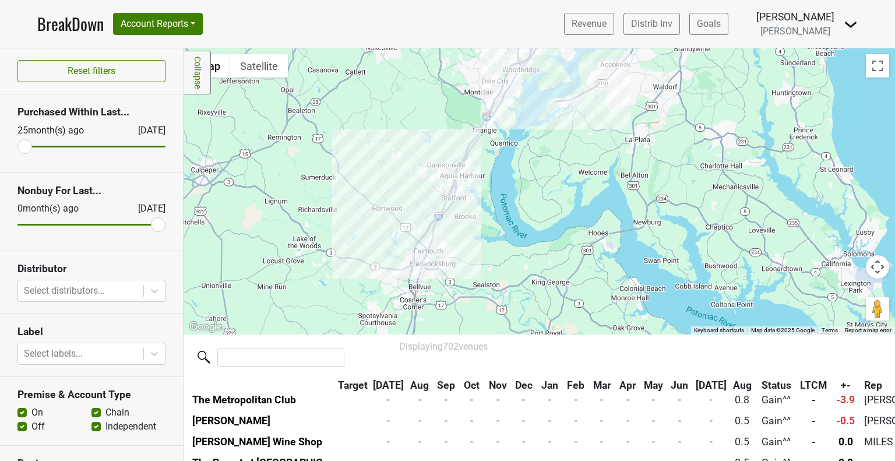
drag, startPoint x: 592, startPoint y: 251, endPoint x: 568, endPoint y: 122, distance: 131.6
click at [568, 122] on div at bounding box center [540, 191] width 712 height 286
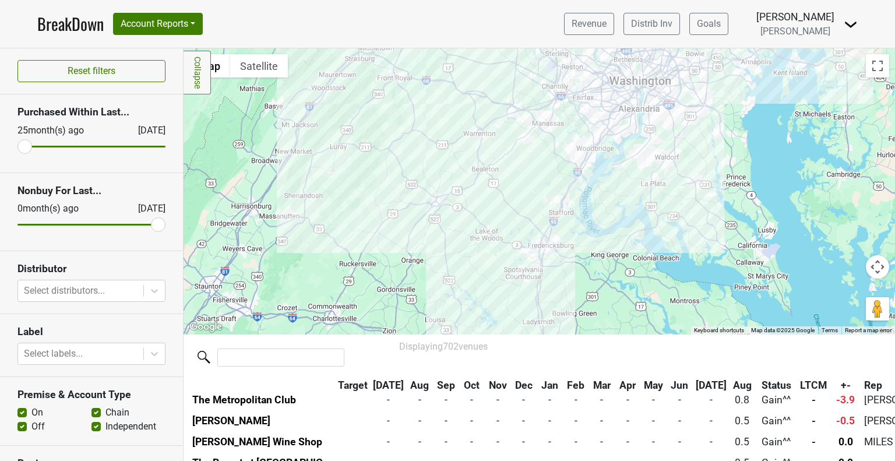
drag, startPoint x: 382, startPoint y: 217, endPoint x: 543, endPoint y: 226, distance: 161.7
click at [543, 226] on div at bounding box center [540, 191] width 712 height 286
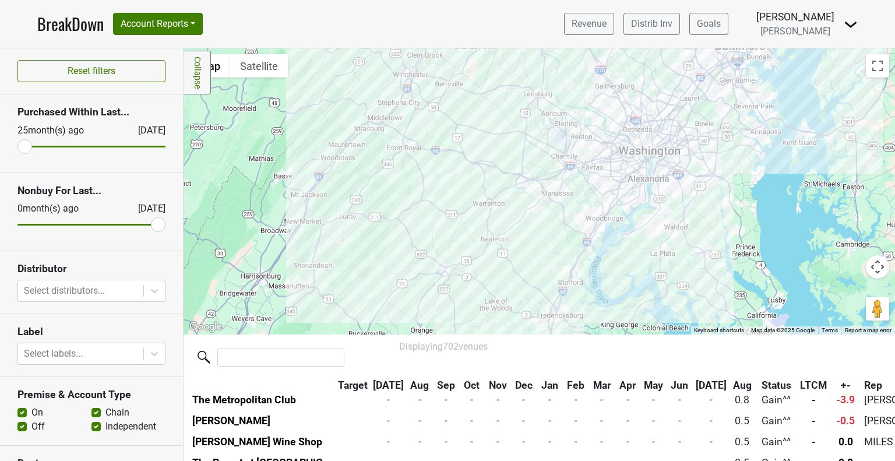
drag, startPoint x: 513, startPoint y: 187, endPoint x: 504, endPoint y: 261, distance: 74.0
click at [504, 261] on div at bounding box center [540, 191] width 712 height 286
